Goal: Find specific page/section: Find specific page/section

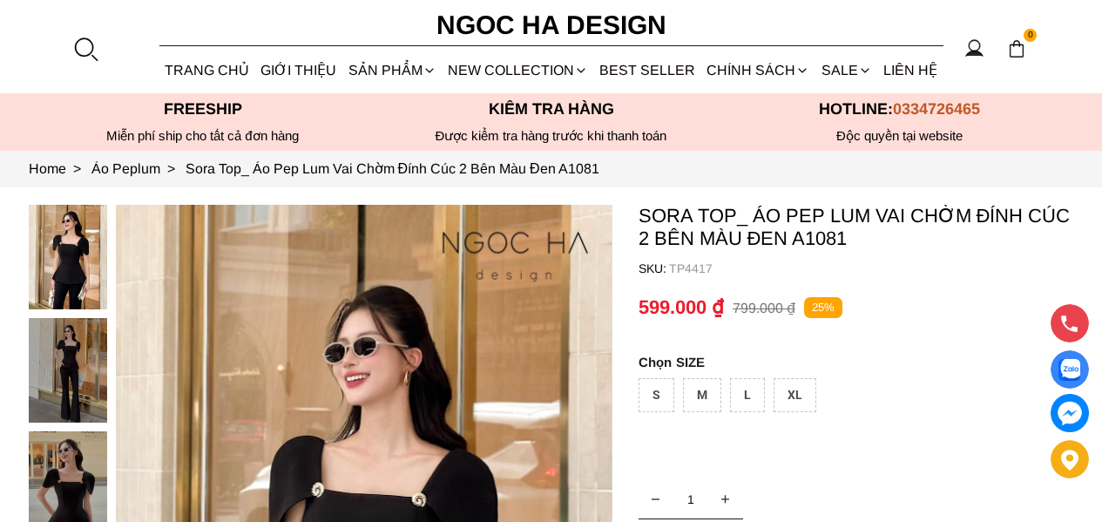
click at [94, 51] on div at bounding box center [85, 49] width 26 height 26
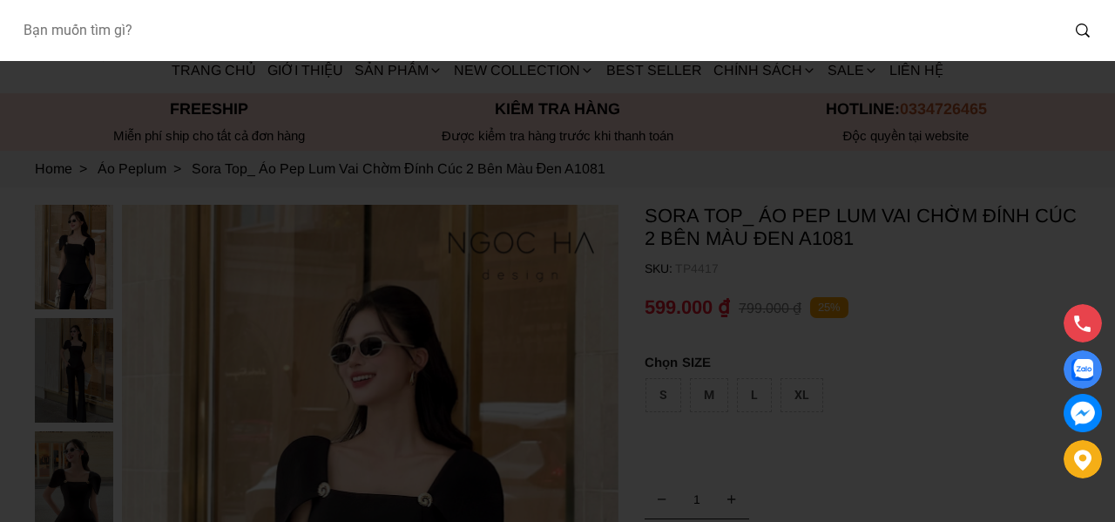
click at [141, 27] on input "Input search Bạn muốn tìm gì?" at bounding box center [534, 30] width 1051 height 40
paste input "A1014"
type input "A1014"
